Goal: Information Seeking & Learning: Understand process/instructions

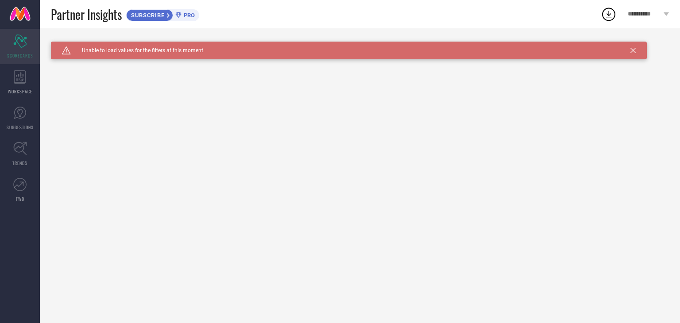
click at [17, 47] on div "Scorecard SCORECARDS" at bounding box center [20, 46] width 40 height 35
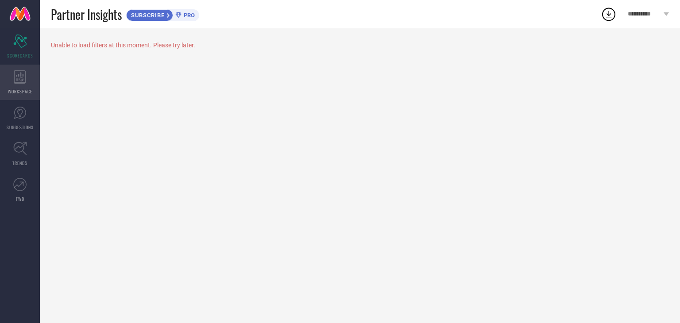
click at [17, 72] on icon at bounding box center [20, 76] width 12 height 13
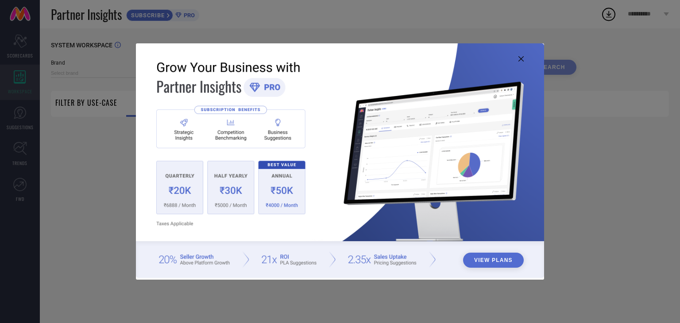
type input "1 STOP FASHION"
type input "All"
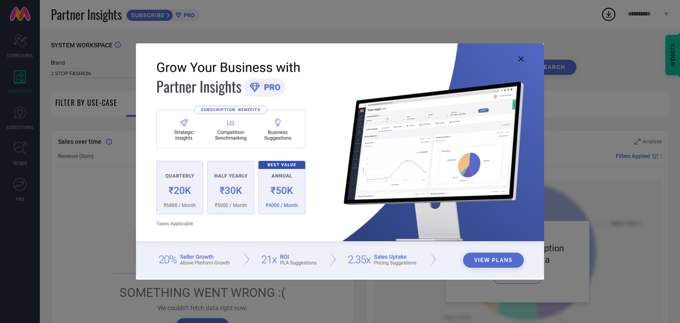
click at [501, 265] on button "View Plans" at bounding box center [493, 260] width 61 height 15
click at [522, 60] on icon at bounding box center [520, 58] width 5 height 5
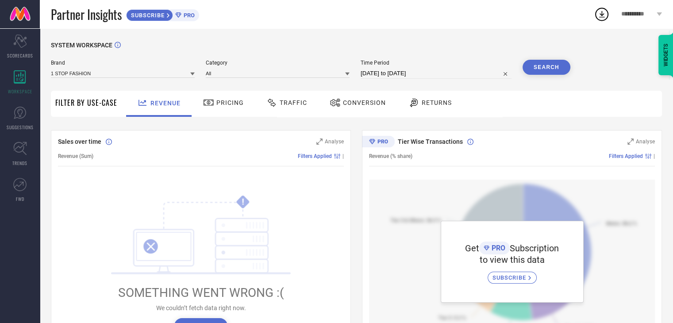
click at [232, 104] on span "Pricing" at bounding box center [229, 102] width 27 height 7
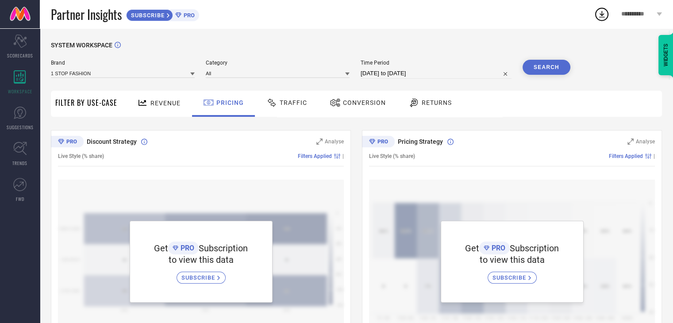
click at [280, 105] on span "Traffic" at bounding box center [293, 102] width 27 height 7
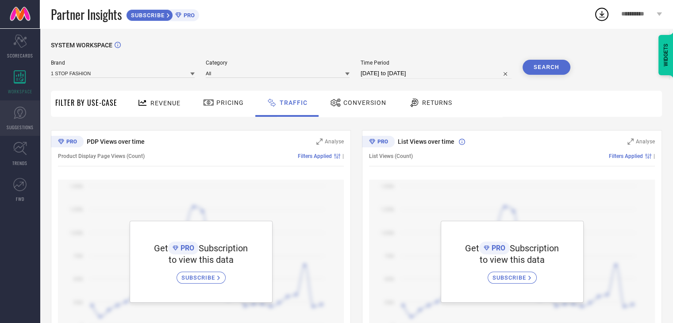
click at [20, 114] on icon at bounding box center [19, 112] width 13 height 13
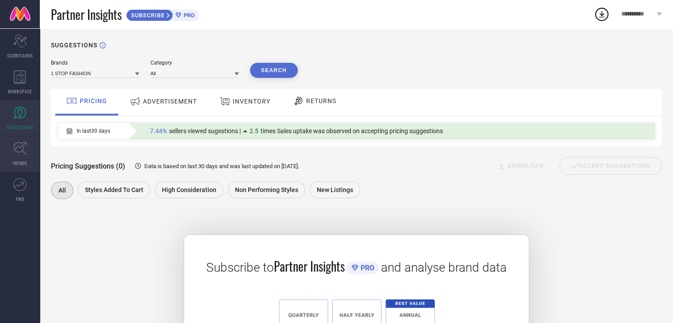
click at [22, 163] on span "TRENDS" at bounding box center [19, 163] width 15 height 7
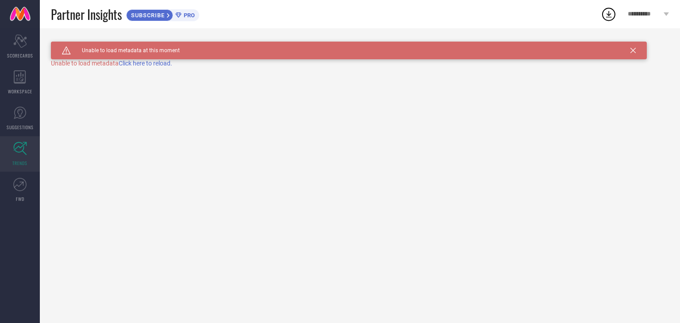
click at [643, 17] on span "**********" at bounding box center [644, 15] width 34 height 8
click at [634, 50] on icon at bounding box center [632, 50] width 5 height 5
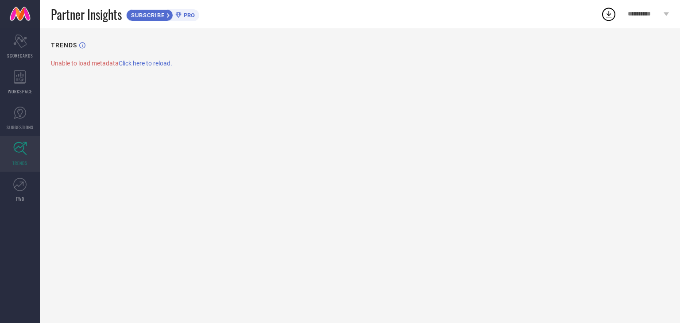
click at [649, 11] on span "**********" at bounding box center [644, 15] width 34 height 8
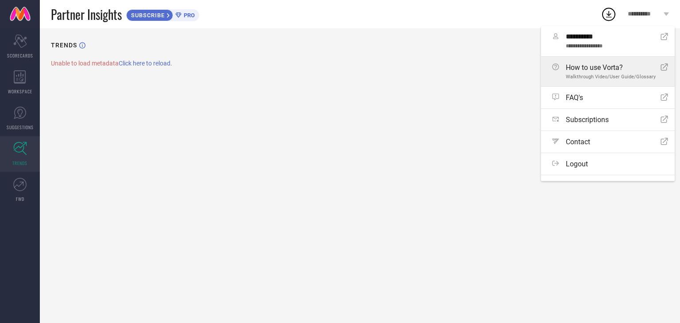
click at [634, 74] on span "Walkthrough Video/User Guide/Glossary" at bounding box center [611, 77] width 90 height 6
